Goal: Book appointment/travel/reservation

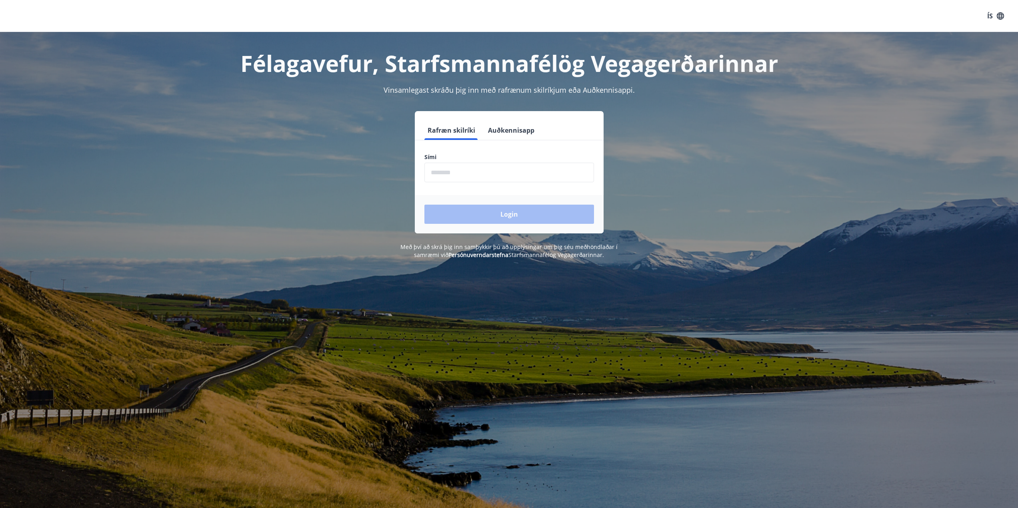
drag, startPoint x: 471, startPoint y: 170, endPoint x: 466, endPoint y: 170, distance: 4.8
click at [467, 170] on input "phone" at bounding box center [509, 173] width 170 height 20
type input "********"
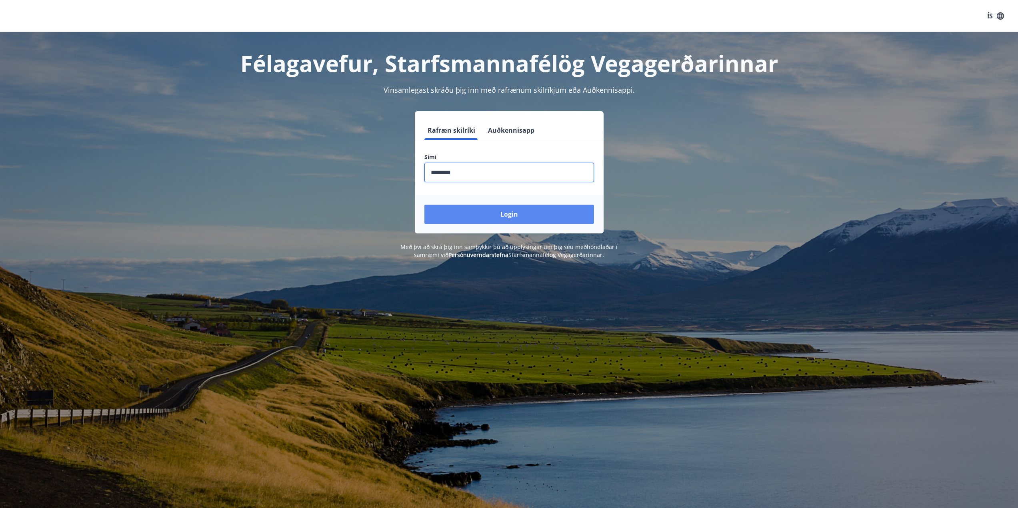
click at [470, 208] on button "Login" at bounding box center [509, 214] width 170 height 19
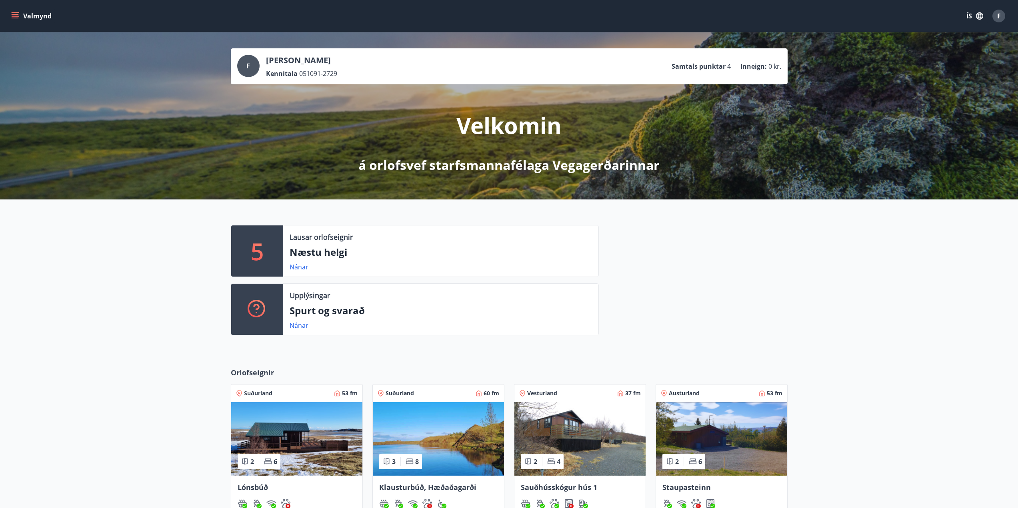
click at [19, 14] on icon "menu" at bounding box center [15, 16] width 8 height 8
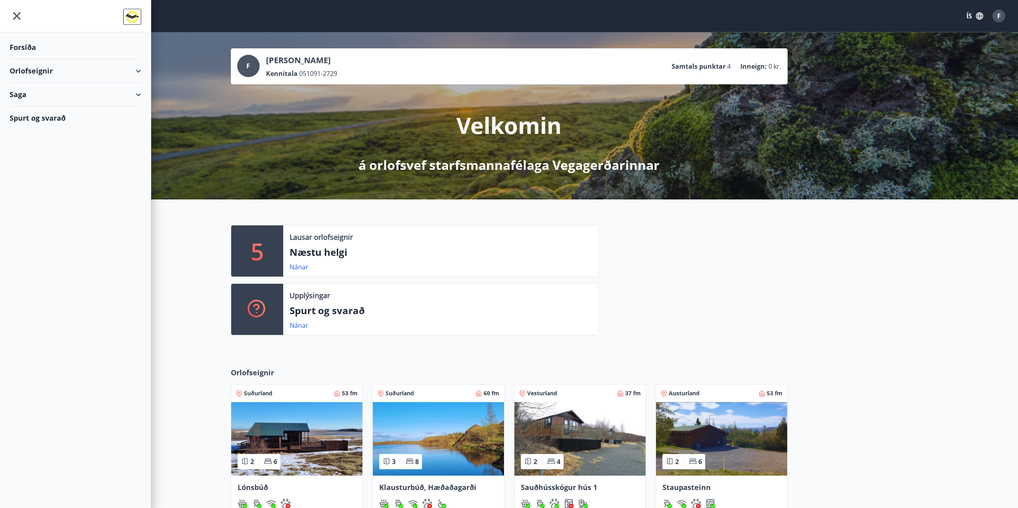
click at [138, 70] on div "Orlofseignir" at bounding box center [76, 71] width 132 height 24
click at [46, 108] on div "Bókunardagatal" at bounding box center [75, 108] width 119 height 17
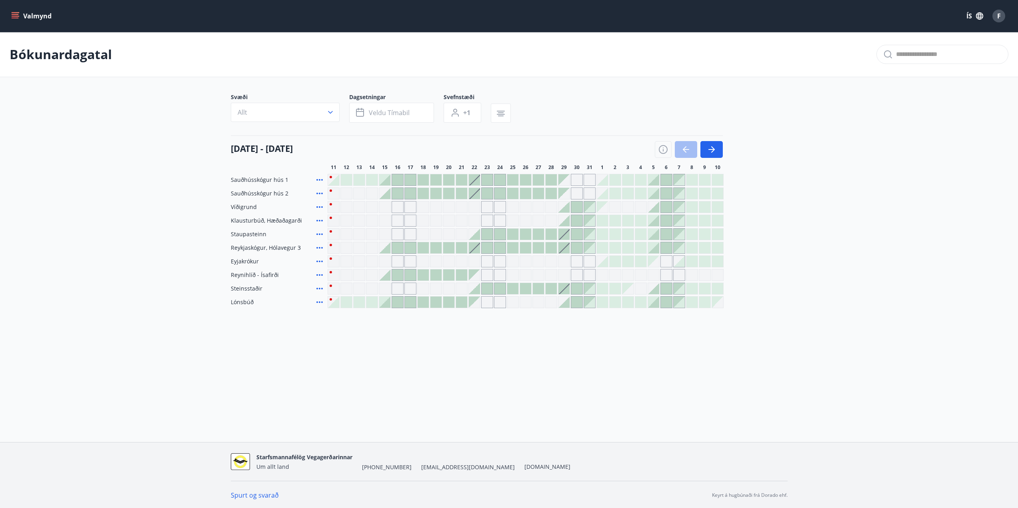
click at [246, 211] on span "Víðigrund" at bounding box center [244, 207] width 26 height 8
